Goal: Use online tool/utility: Utilize a website feature to perform a specific function

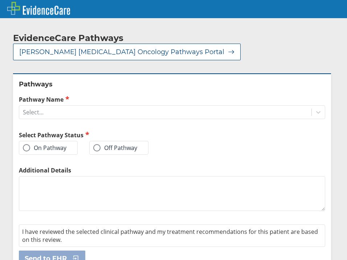
click at [45, 144] on label "On Pathway" at bounding box center [45, 147] width 44 height 7
click at [0, 0] on input "On Pathway" at bounding box center [0, 0] width 0 height 0
click at [66, 106] on div "Select..." at bounding box center [165, 112] width 293 height 12
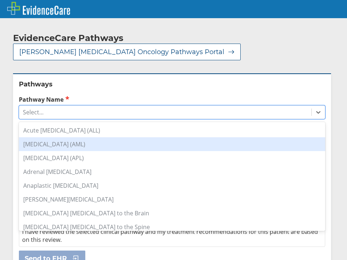
click at [82, 137] on div "[MEDICAL_DATA] (AML)" at bounding box center [172, 144] width 307 height 14
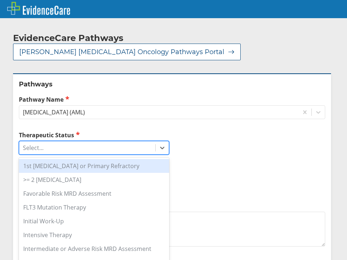
click at [55, 142] on div "Select..." at bounding box center [87, 148] width 136 height 12
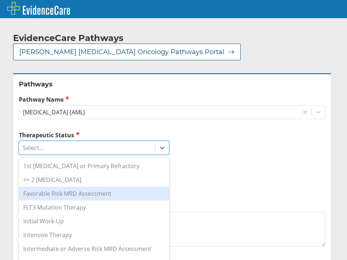
scroll to position [33, 0]
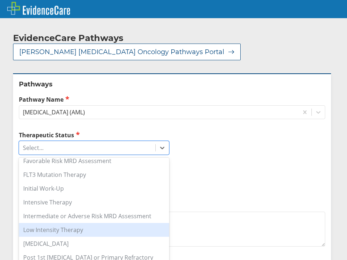
click at [74, 223] on div "Low Intensity Therapy" at bounding box center [94, 230] width 150 height 14
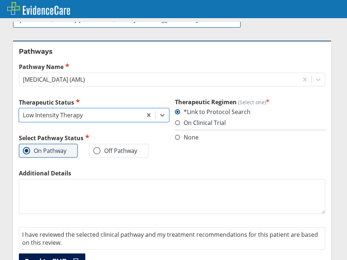
click at [60, 257] on span "Send to EHR" at bounding box center [46, 261] width 42 height 9
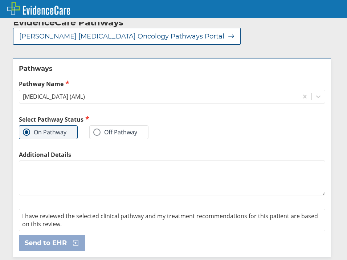
scroll to position [0, 0]
